Goal: Browse casually: Explore the website without a specific task or goal

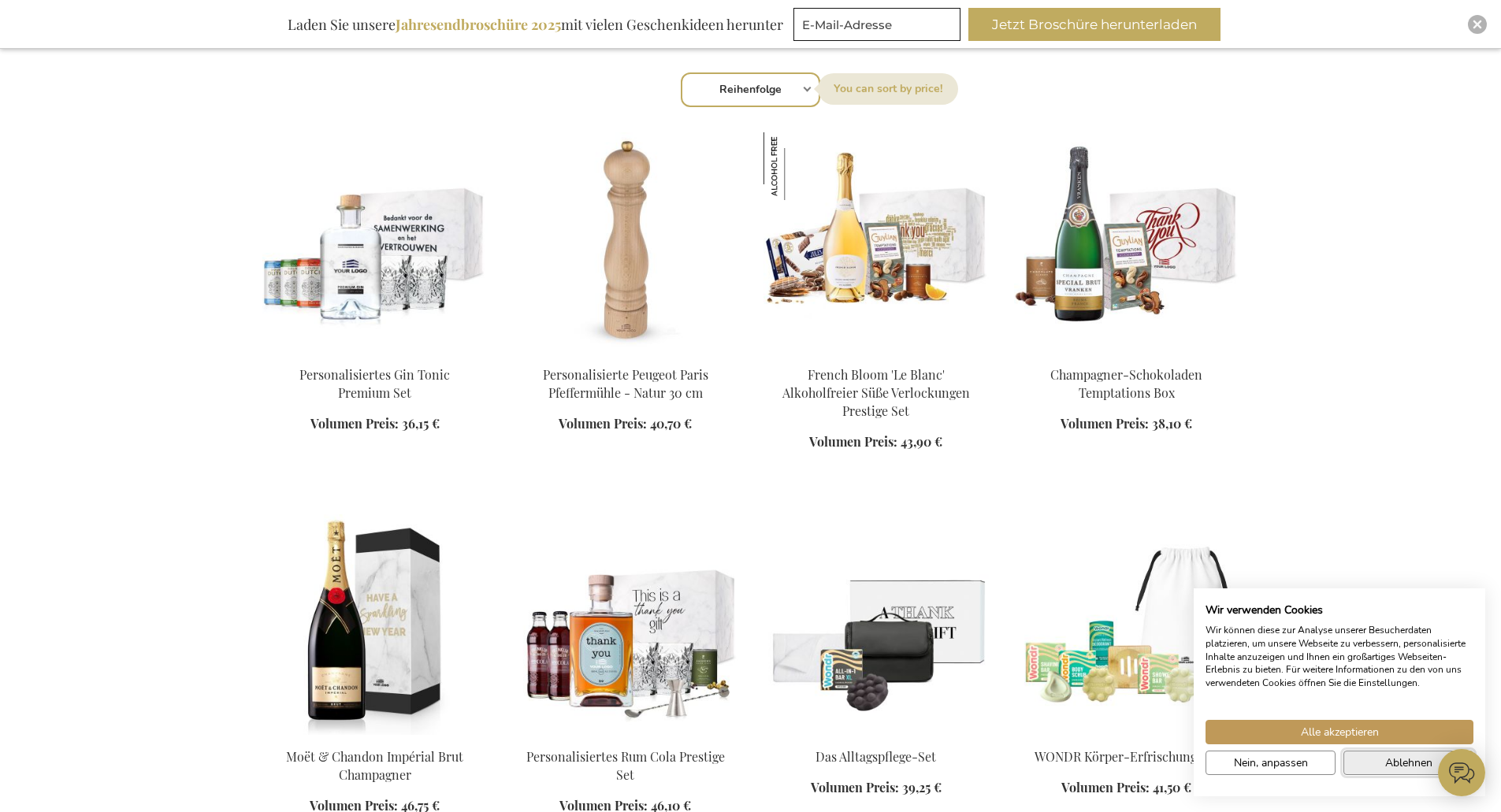
click at [1373, 769] on button "Ablehnen" at bounding box center [1409, 763] width 130 height 25
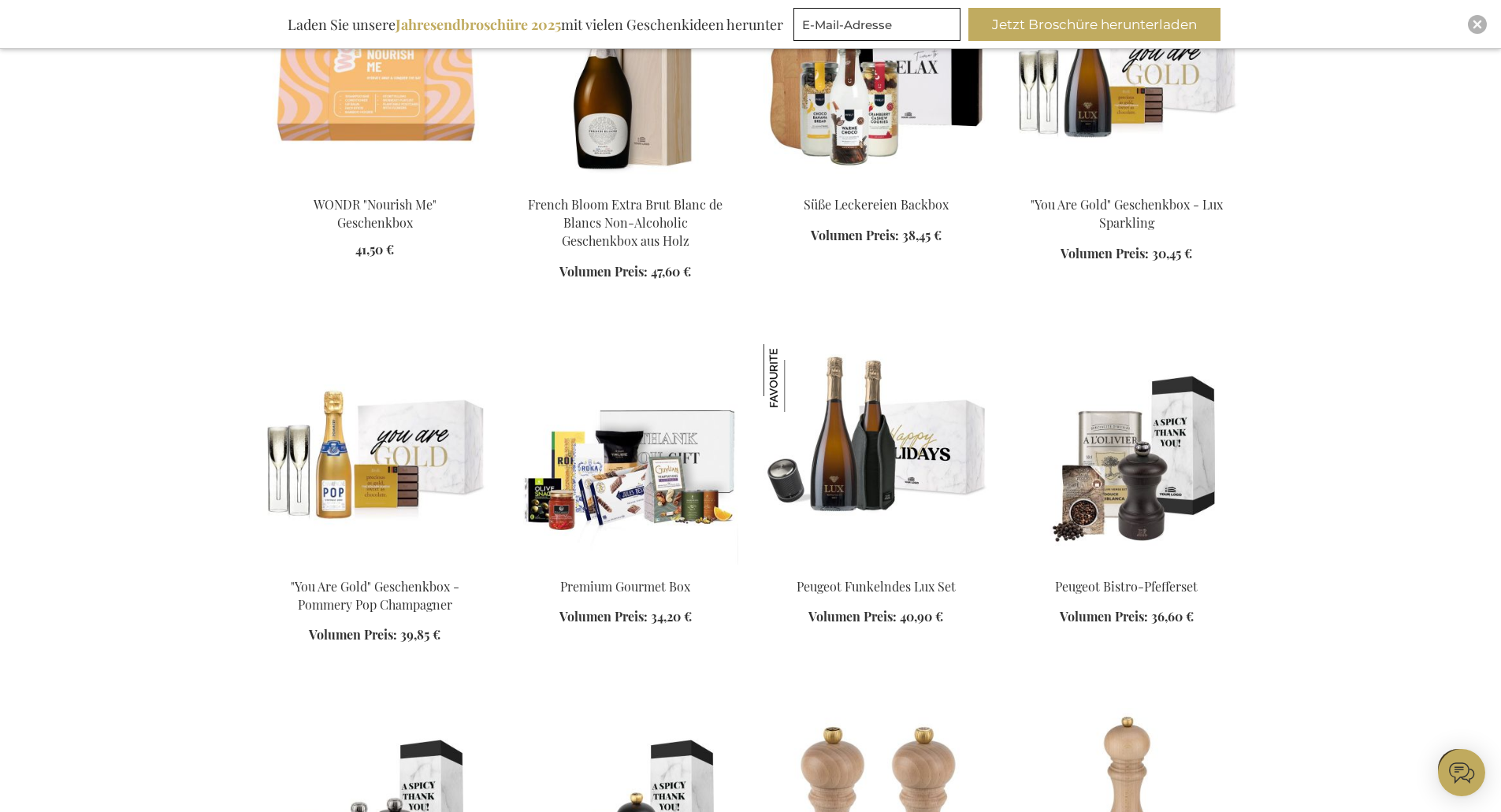
scroll to position [1576, 0]
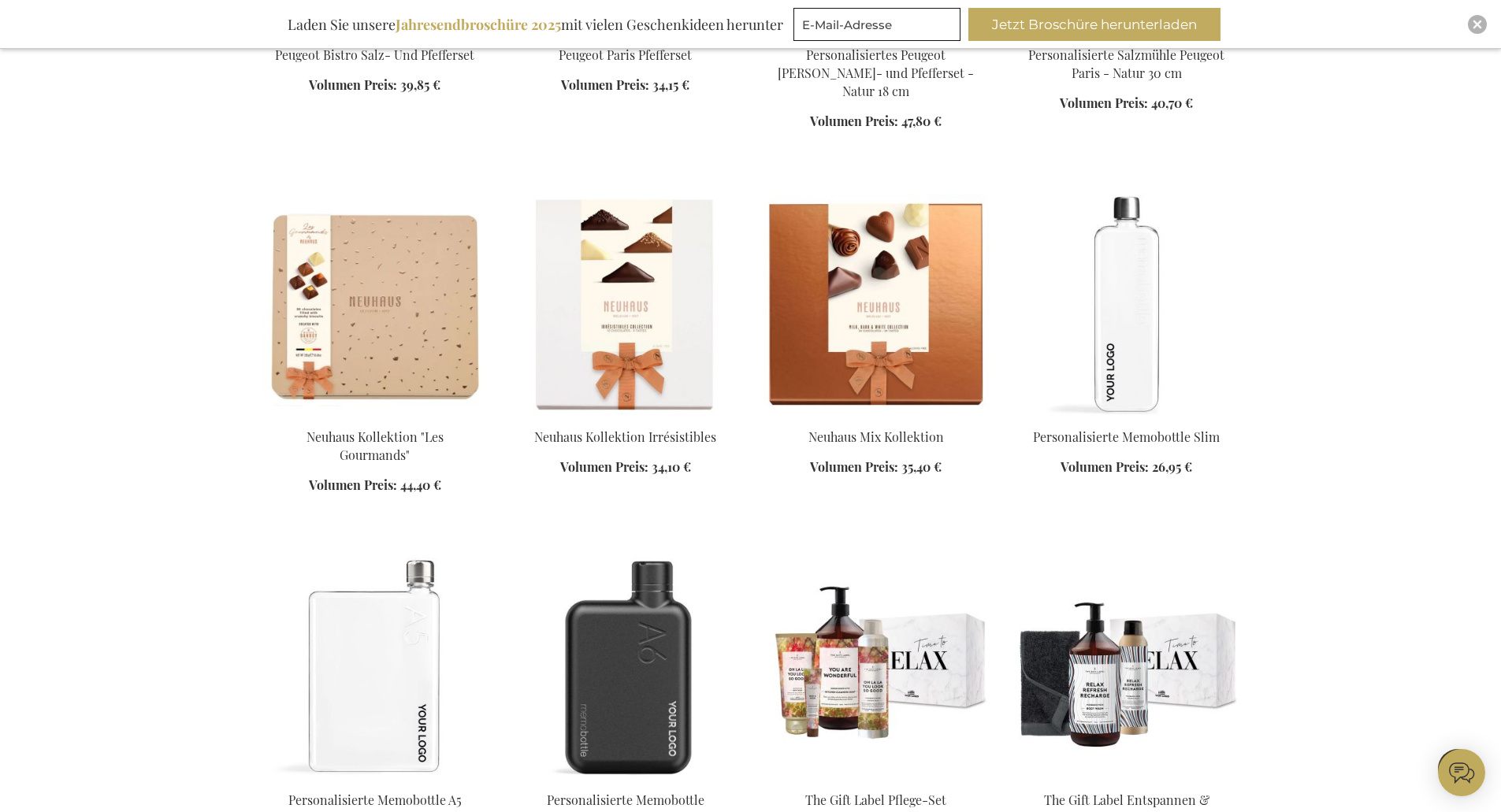
scroll to position [2599, 0]
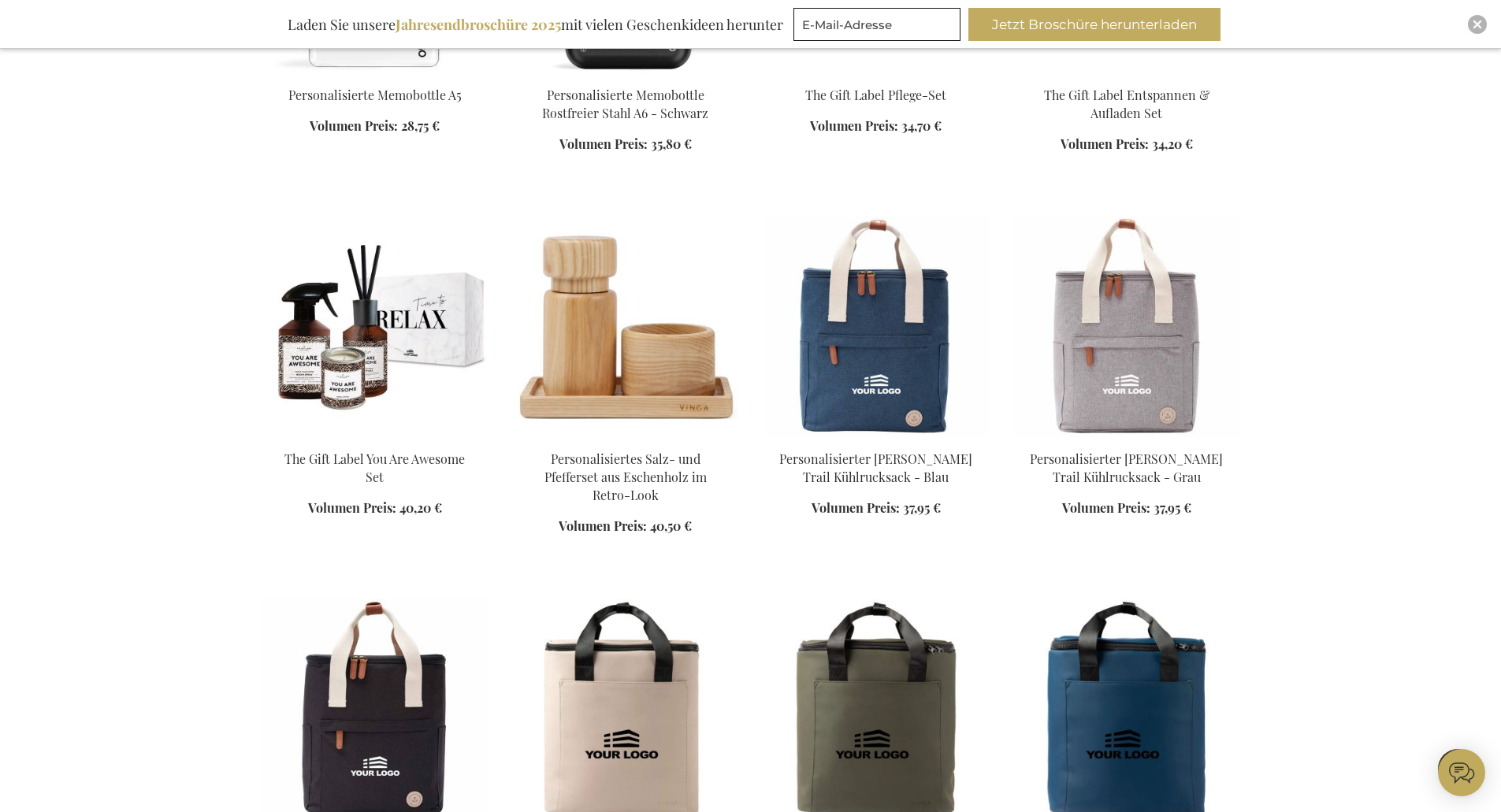
scroll to position [3151, 0]
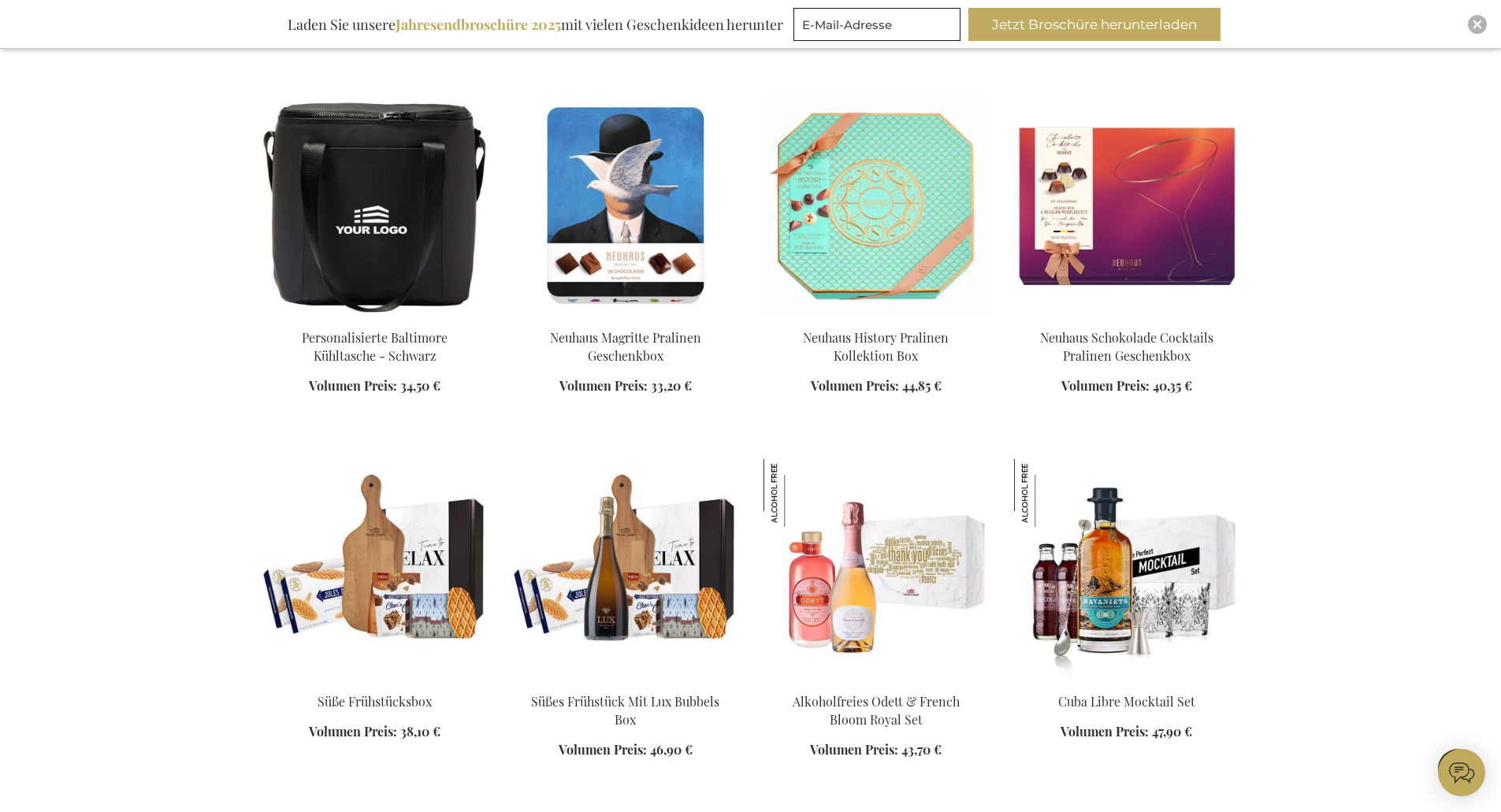
scroll to position [4490, 0]
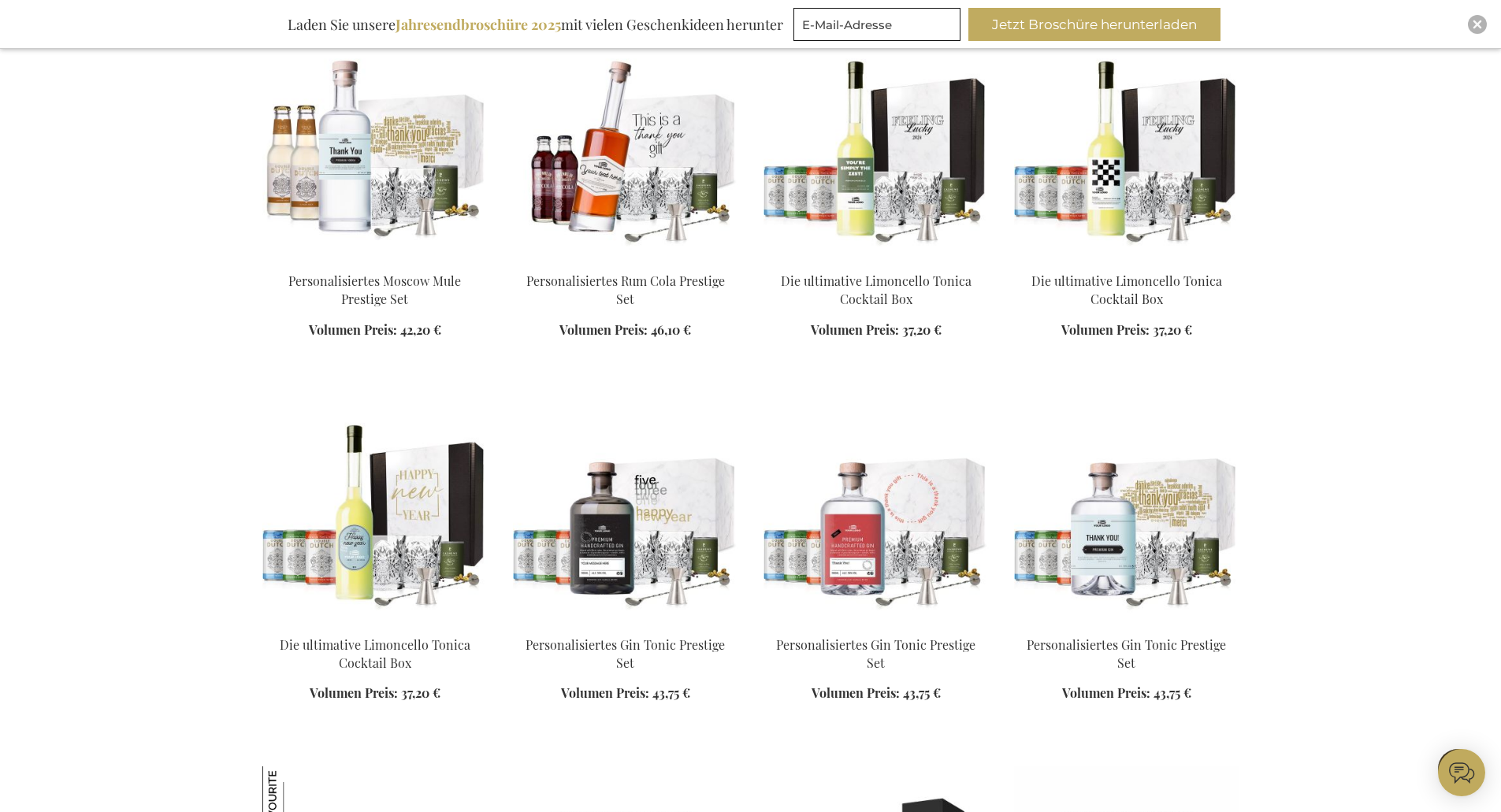
scroll to position [6144, 0]
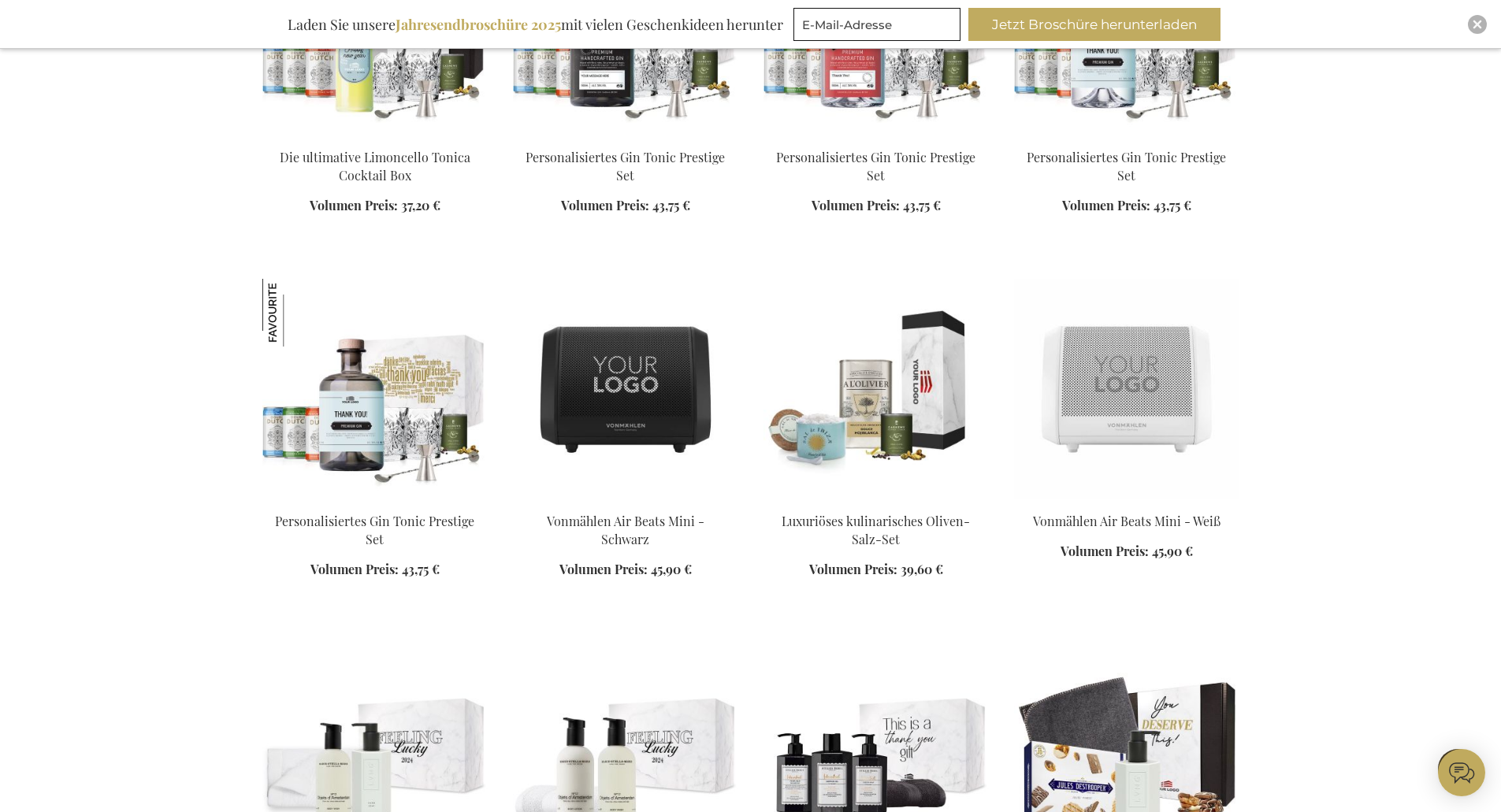
scroll to position [6538, 0]
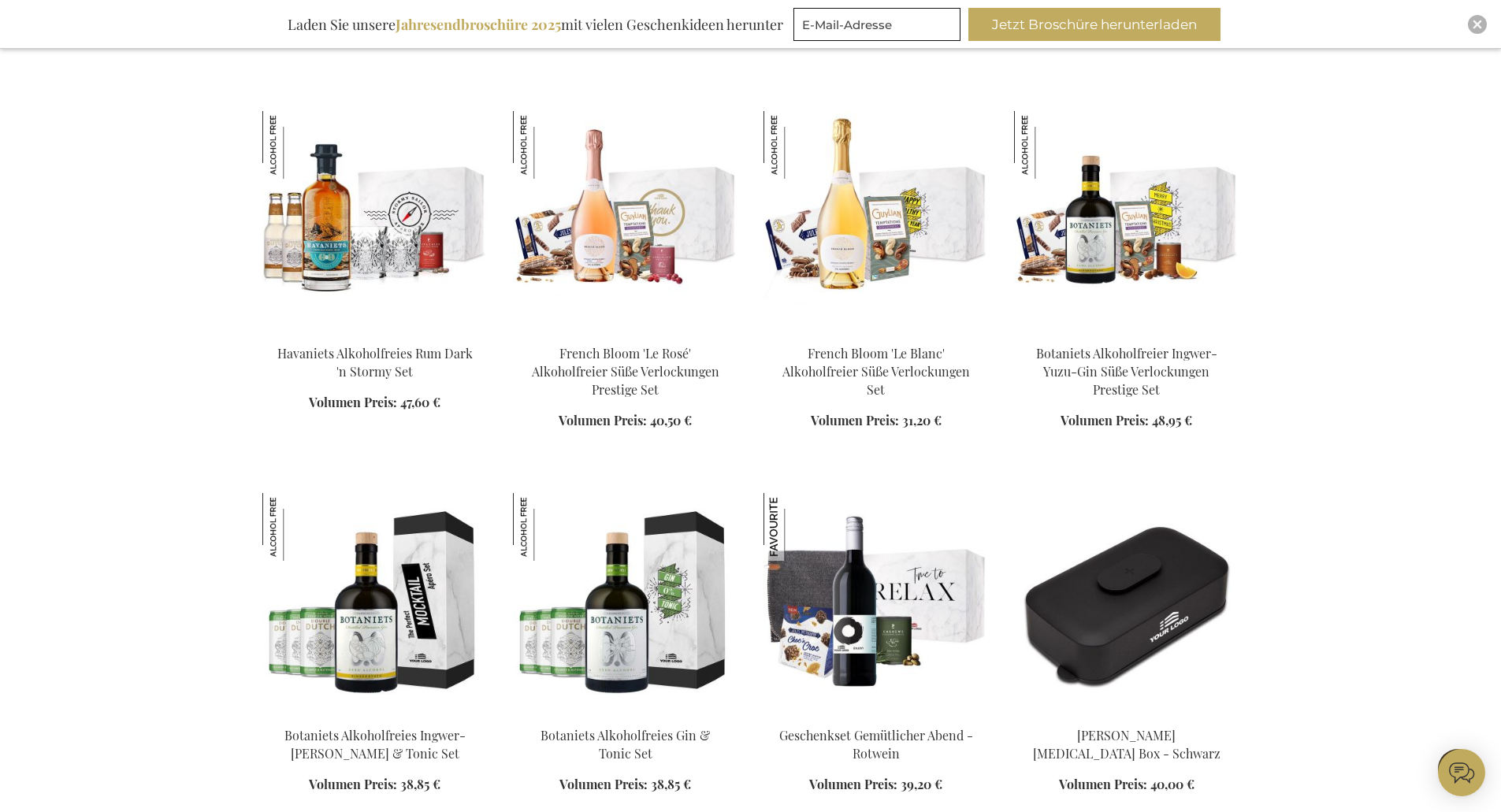
scroll to position [7720, 0]
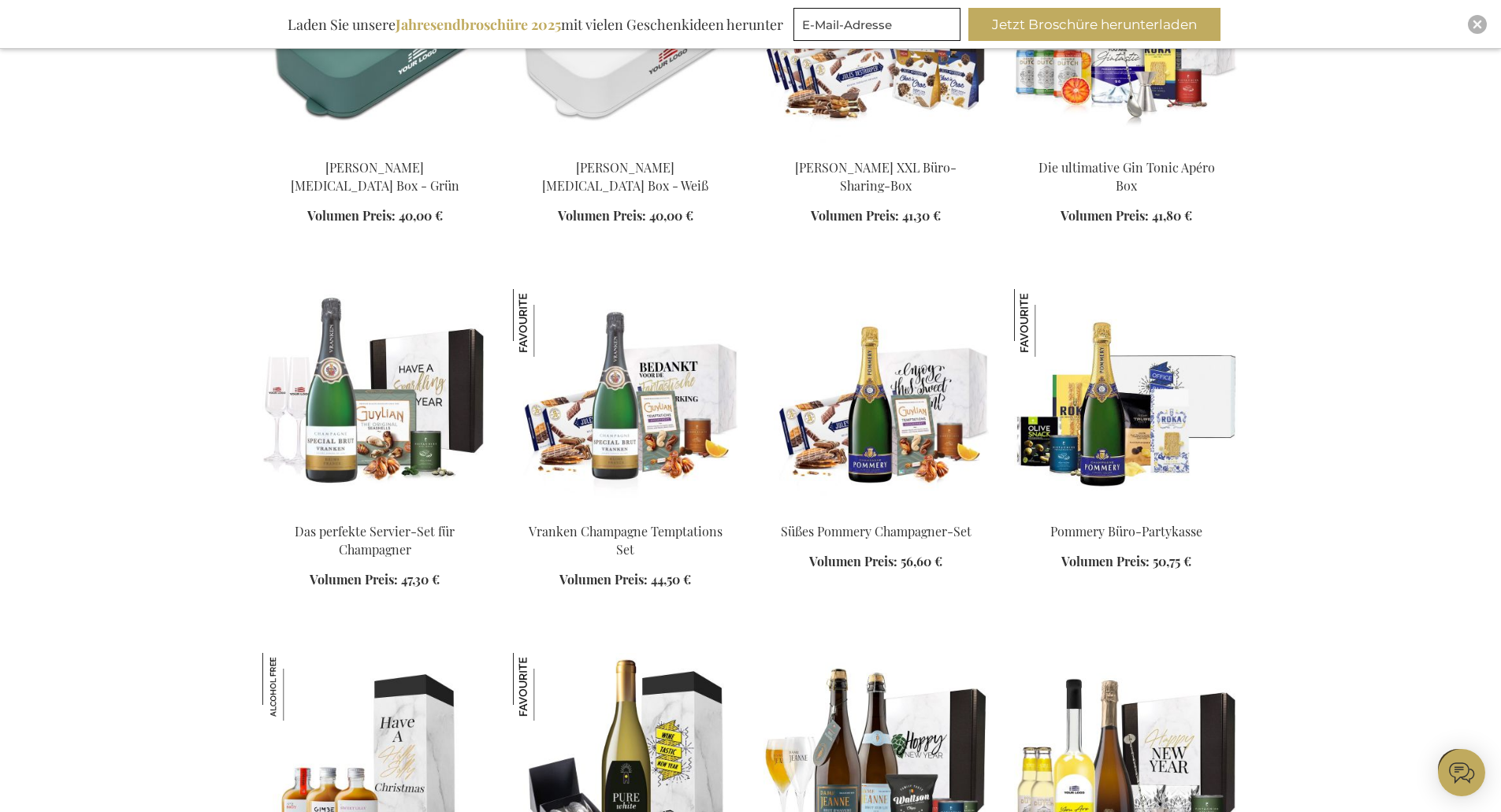
scroll to position [8665, 0]
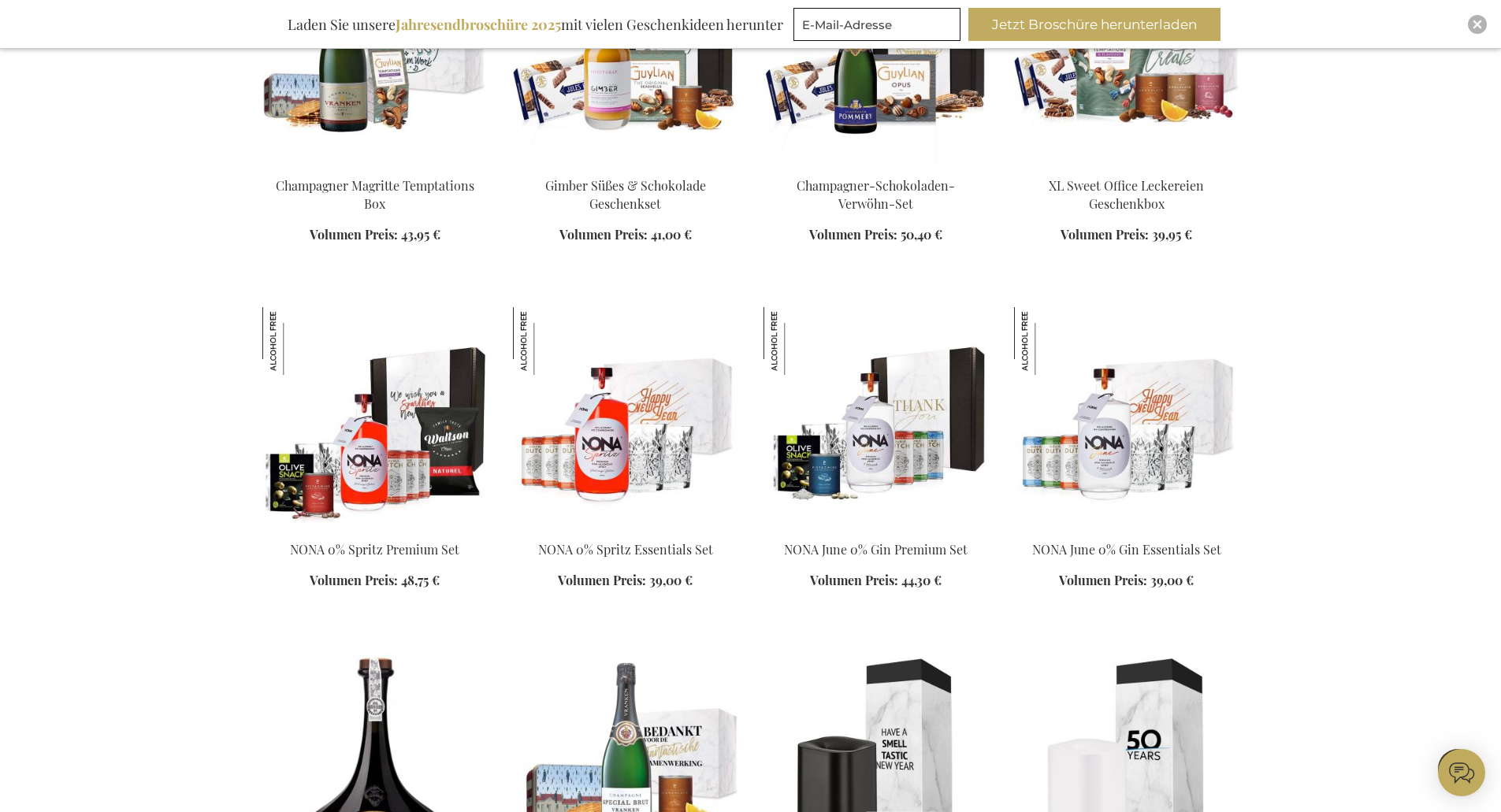
scroll to position [10004, 0]
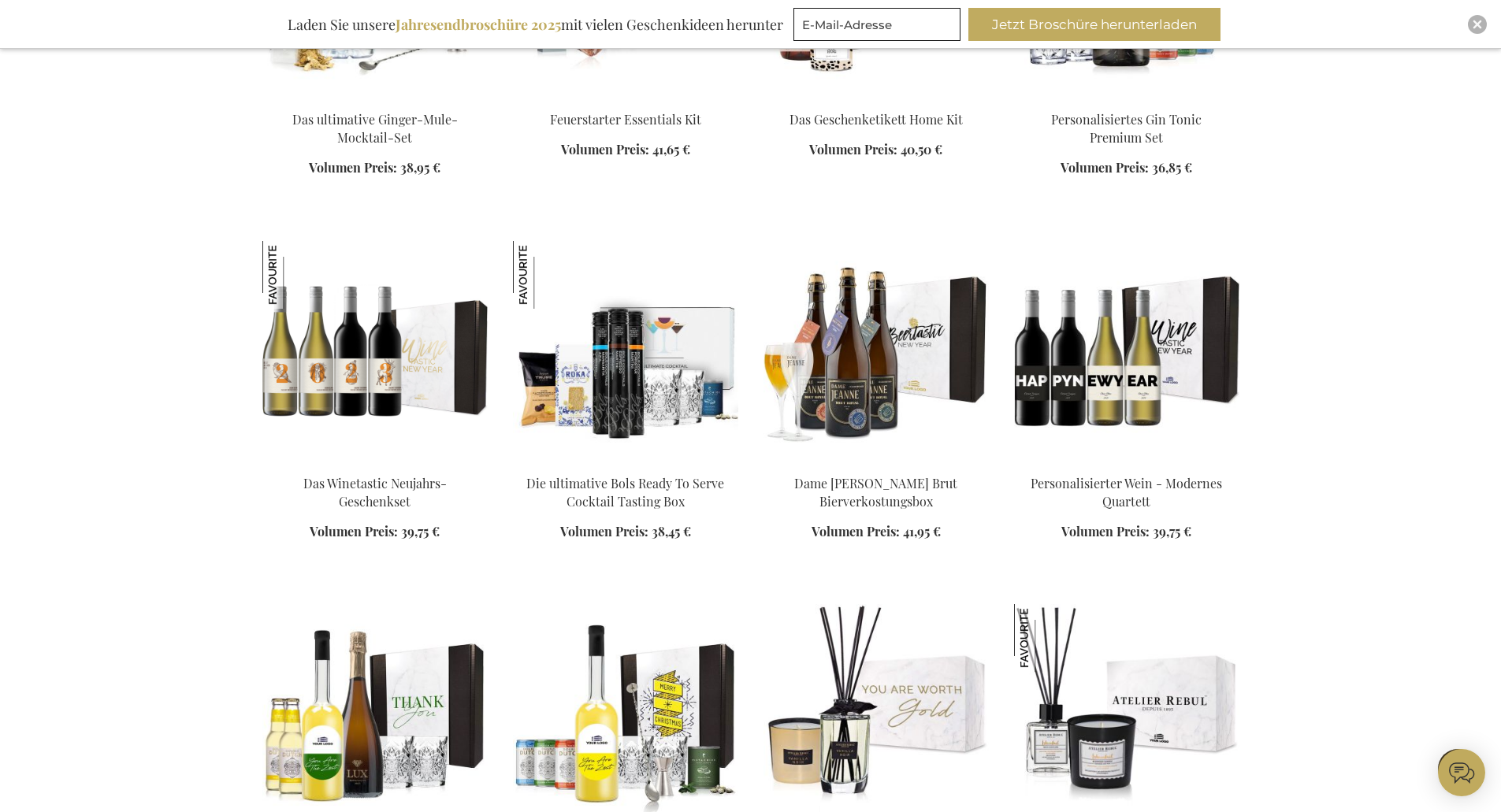
scroll to position [11185, 0]
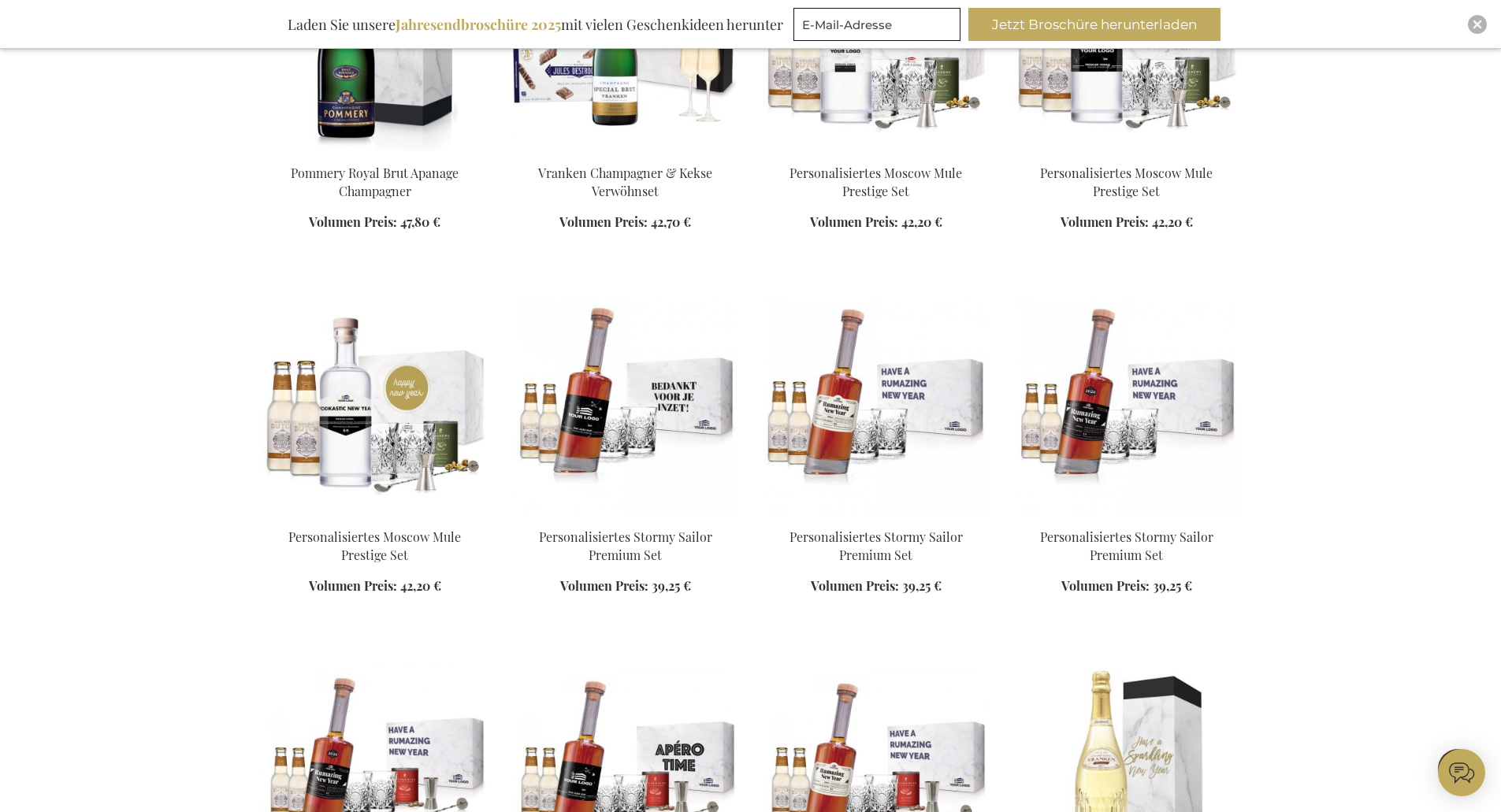
scroll to position [12131, 0]
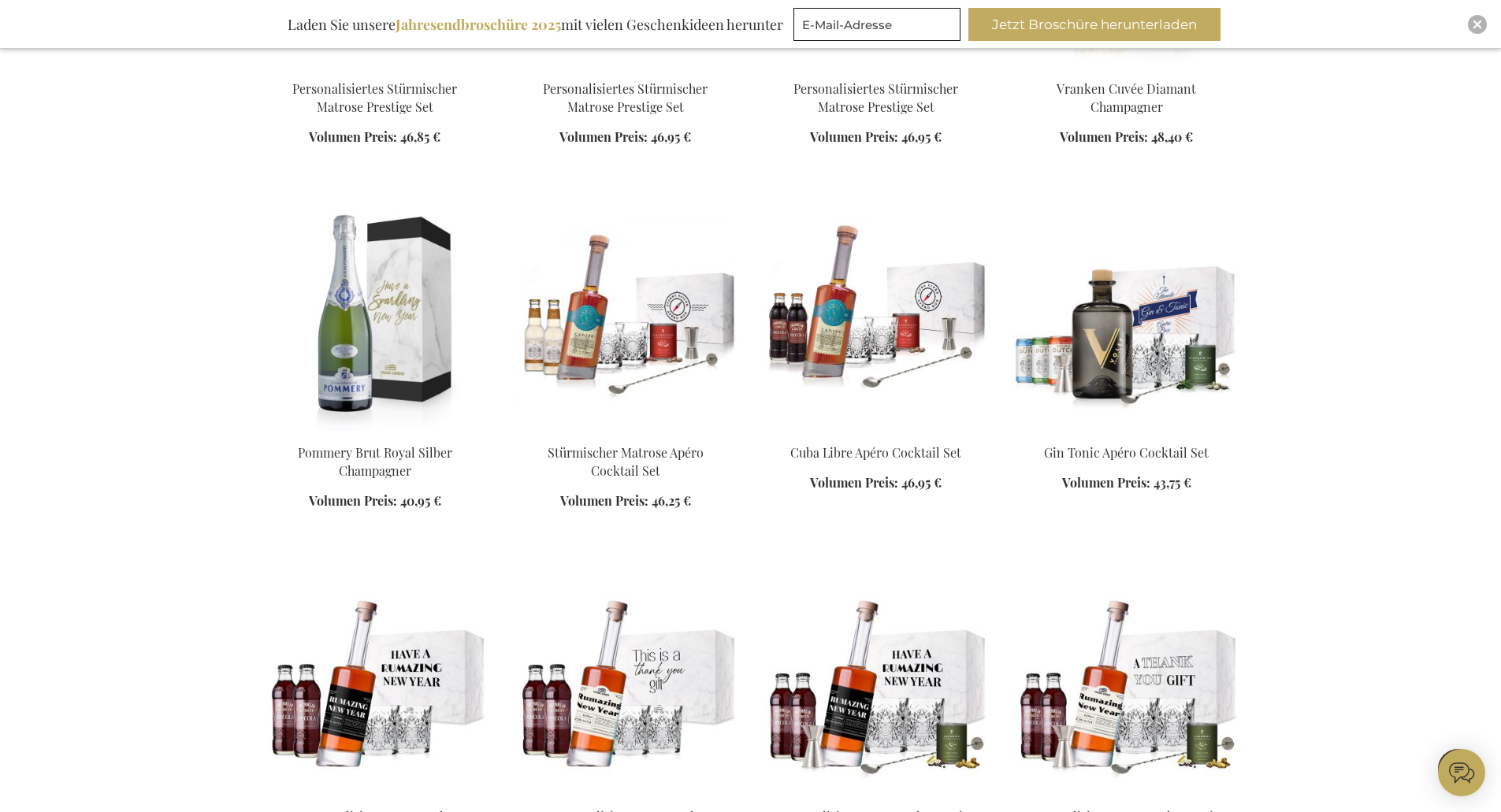
scroll to position [13076, 0]
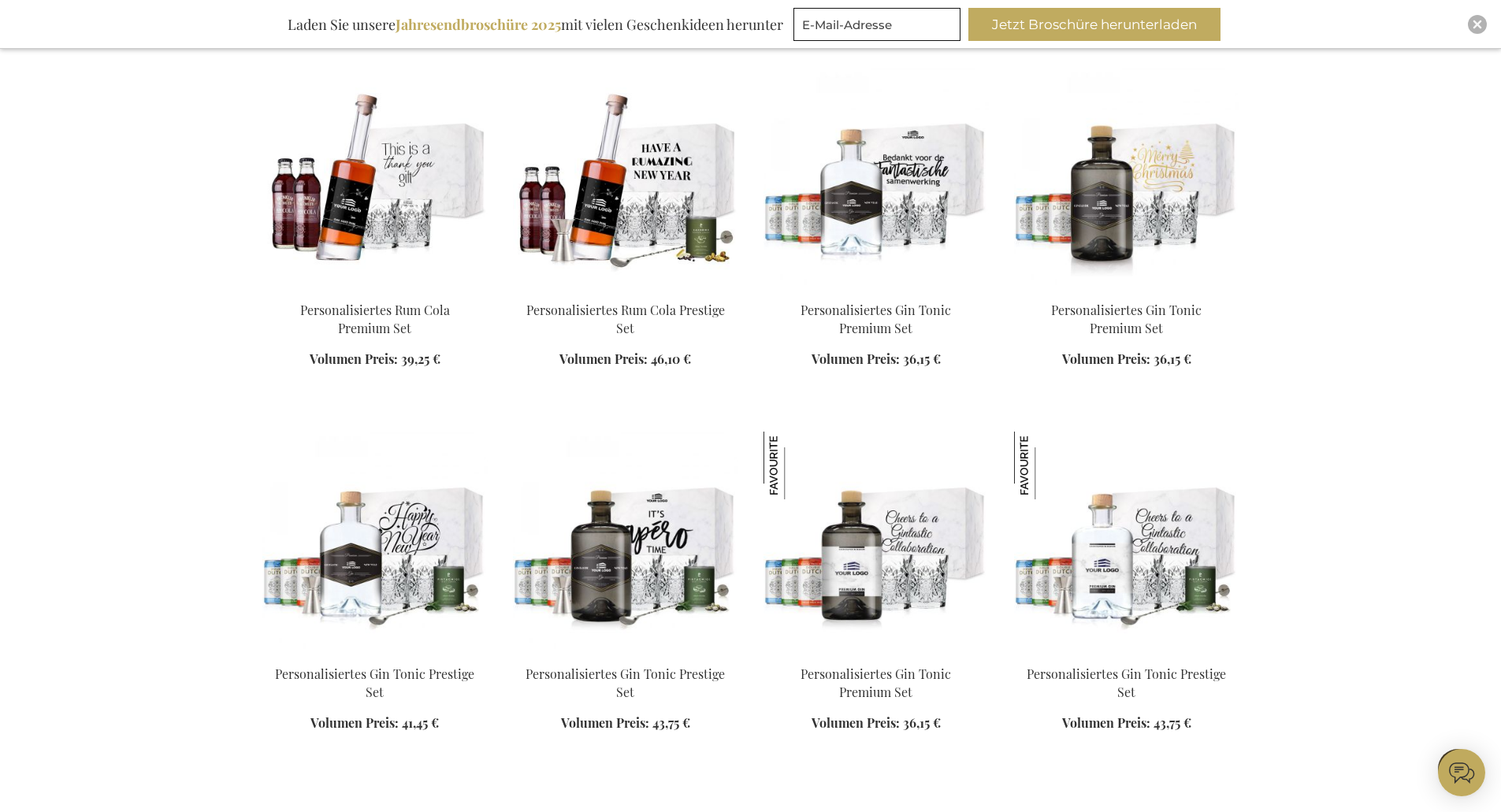
scroll to position [14100, 0]
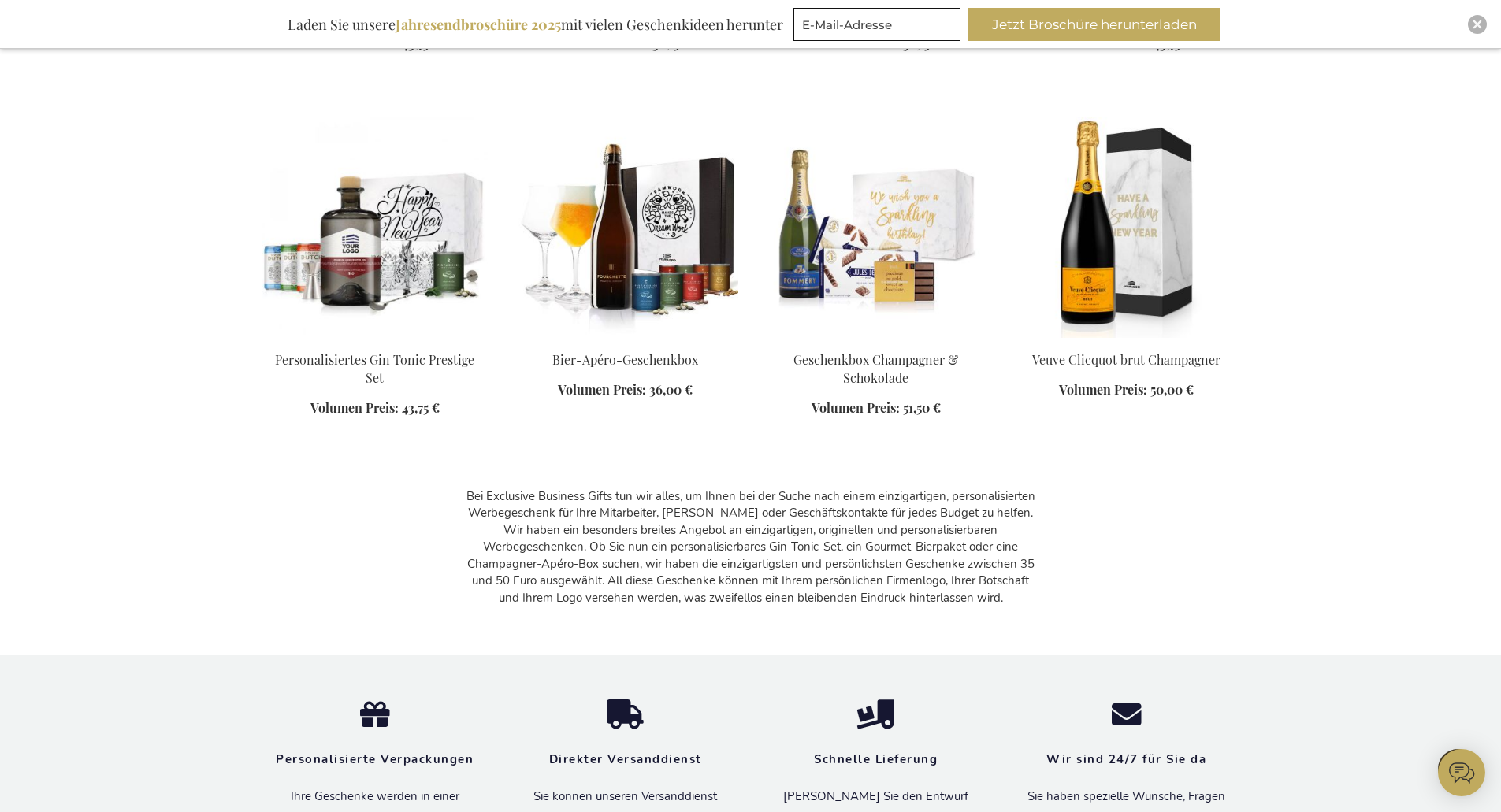
scroll to position [15046, 0]
